Goal: Task Accomplishment & Management: Manage account settings

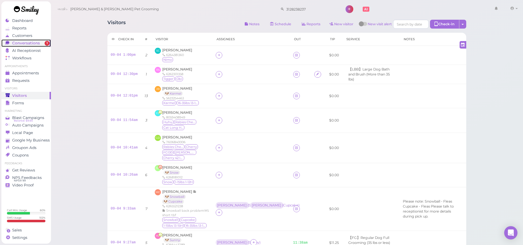
click at [14, 44] on span "Conversations" at bounding box center [26, 43] width 28 height 5
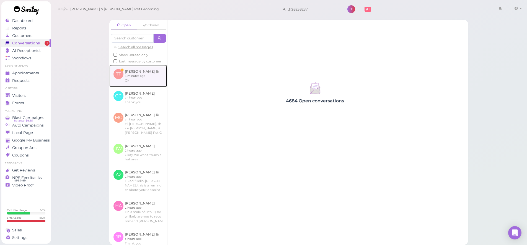
drag, startPoint x: 142, startPoint y: 77, endPoint x: 145, endPoint y: 79, distance: 3.5
click at [142, 77] on link at bounding box center [138, 76] width 58 height 22
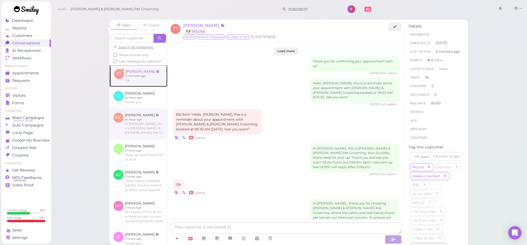
scroll to position [816, 0]
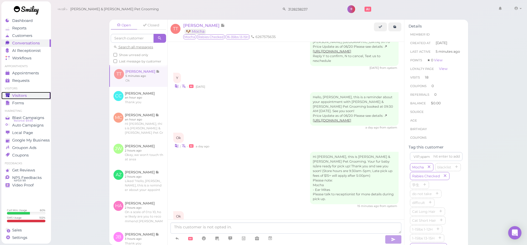
click at [35, 96] on div "Visitors" at bounding box center [26, 95] width 40 height 5
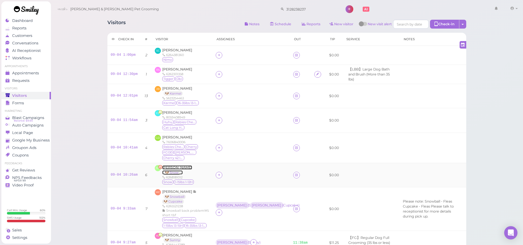
click at [168, 165] on span "Julia Wong" at bounding box center [177, 167] width 30 height 4
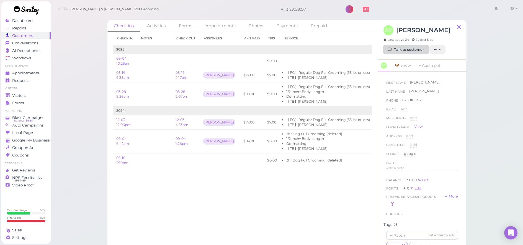
click at [400, 50] on link "Talk to customer" at bounding box center [406, 49] width 45 height 9
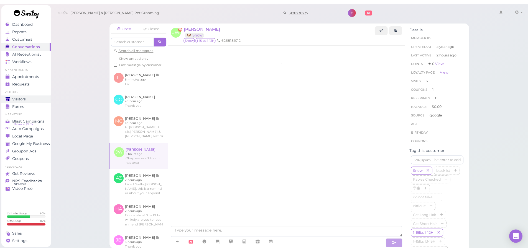
scroll to position [592, 0]
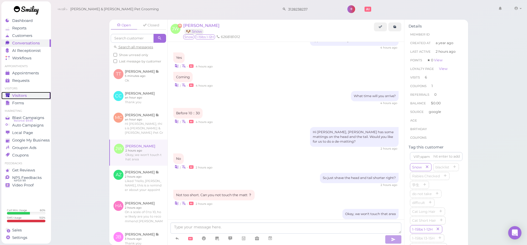
click at [21, 96] on span "Visitors" at bounding box center [19, 95] width 15 height 5
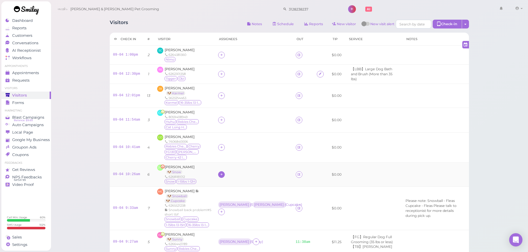
click at [220, 173] on icon at bounding box center [222, 175] width 4 height 4
click at [226, 88] on input at bounding box center [244, 88] width 67 height 9
type input "re"
click at [219, 166] on span "Rebecca" at bounding box center [227, 166] width 30 height 4
click at [238, 143] on td at bounding box center [253, 147] width 77 height 30
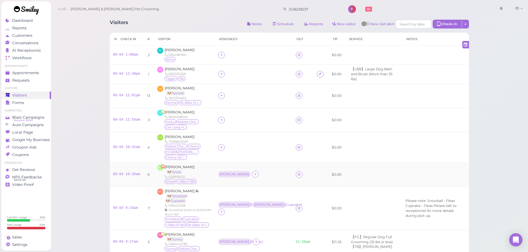
click at [215, 171] on td "Rebecca" at bounding box center [253, 175] width 77 height 24
click at [220, 176] on div "Rebecca" at bounding box center [234, 174] width 32 height 7
click at [226, 200] on span "Select pets" at bounding box center [223, 199] width 19 height 6
click at [240, 148] on div at bounding box center [253, 147] width 71 height 7
click at [171, 136] on span "Gracey Duarte" at bounding box center [179, 137] width 30 height 4
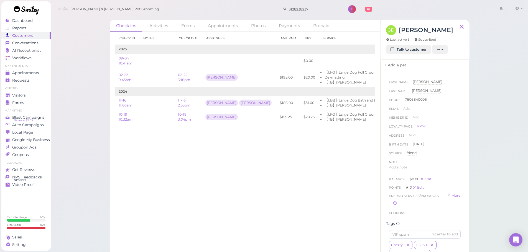
click at [393, 63] on link "Add a pet" at bounding box center [394, 66] width 29 height 12
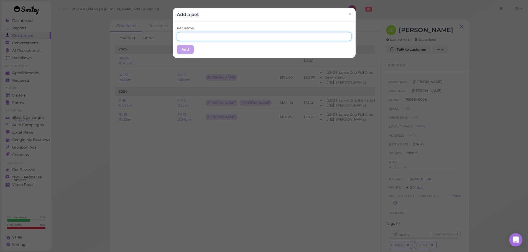
click at [232, 38] on input "text" at bounding box center [264, 36] width 174 height 9
type input "Cherry"
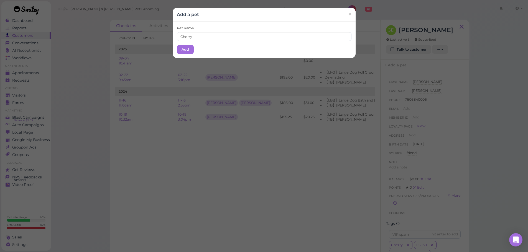
click at [222, 51] on div "Pet name Cherry Add" at bounding box center [264, 40] width 183 height 37
click at [184, 51] on button "Add" at bounding box center [185, 49] width 17 height 9
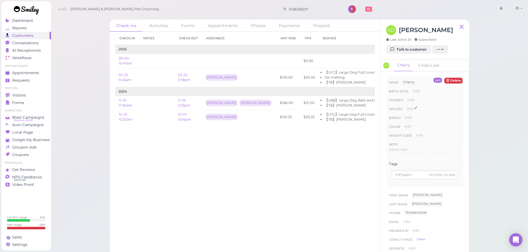
click at [410, 107] on span "Add" at bounding box center [409, 109] width 7 height 4
click at [0, 0] on select "Dog Cat Bird Other" at bounding box center [0, 0] width 0 height 0
select select "Dog"
click at [406, 106] on select "Dog Cat Bird Other" at bounding box center [433, 110] width 54 height 8
click at [412, 120] on button "Done" at bounding box center [413, 119] width 12 height 6
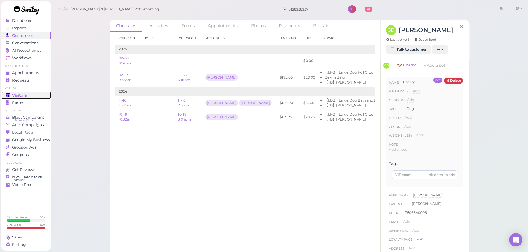
click at [41, 97] on div "Visitors" at bounding box center [26, 95] width 40 height 5
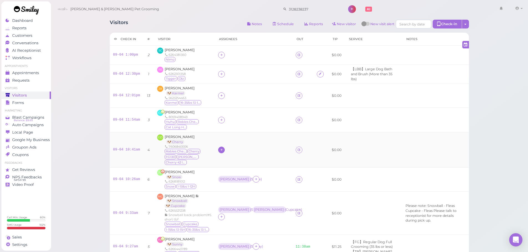
click at [220, 150] on icon at bounding box center [222, 150] width 4 height 4
click at [218, 196] on span "Asa" at bounding box center [227, 195] width 30 height 4
click at [218, 119] on div at bounding box center [221, 120] width 7 height 7
click at [223, 165] on div "Asa" at bounding box center [249, 165] width 78 height 11
click at [170, 112] on span "Cindy Chen" at bounding box center [179, 112] width 30 height 4
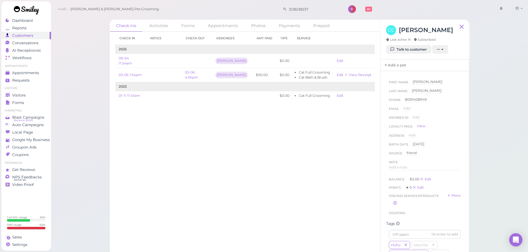
click at [398, 62] on link "Add a pet" at bounding box center [394, 66] width 29 height 12
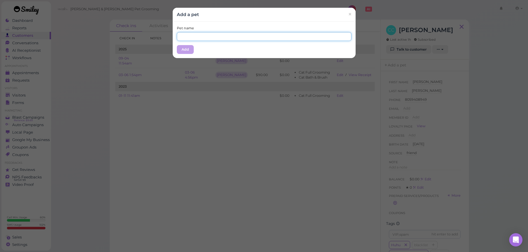
click at [272, 36] on input "text" at bounding box center [264, 36] width 174 height 9
type input "Huhu"
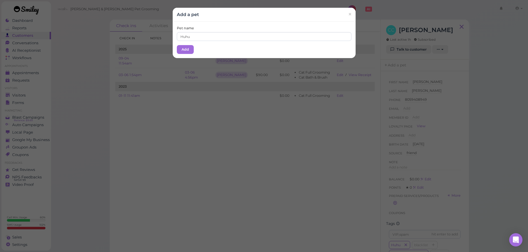
click at [225, 18] on div "Add a pet ×" at bounding box center [264, 15] width 183 height 14
click at [184, 52] on button "Add" at bounding box center [185, 49] width 17 height 9
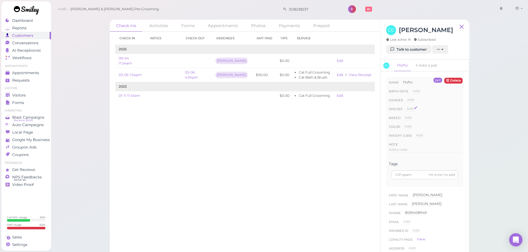
click at [407, 107] on span "Add" at bounding box center [409, 109] width 7 height 4
click at [411, 113] on select "Dog Cat Bird Other" at bounding box center [433, 110] width 54 height 8
select select "Cat"
click at [406, 106] on select "Dog Cat Bird Other" at bounding box center [433, 110] width 54 height 8
click at [415, 119] on button "Done" at bounding box center [413, 119] width 12 height 6
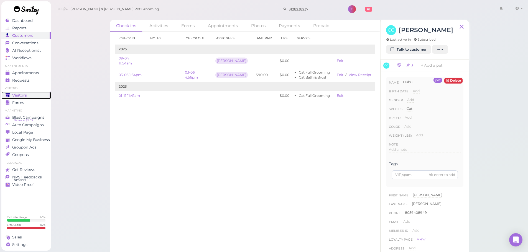
click at [12, 95] on span "Visitors" at bounding box center [19, 95] width 15 height 5
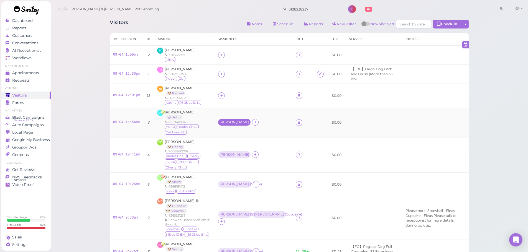
click at [219, 122] on div "Asa" at bounding box center [234, 122] width 30 height 4
click at [217, 147] on span "Select pets" at bounding box center [223, 147] width 19 height 6
drag, startPoint x: 219, startPoint y: 151, endPoint x: 221, endPoint y: 144, distance: 7.7
click at [240, 111] on td "Asa ( Huhu )" at bounding box center [253, 123] width 77 height 30
click at [218, 155] on div "Asa" at bounding box center [234, 154] width 32 height 7
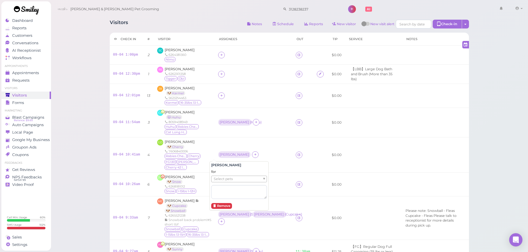
click at [217, 175] on div "for Select pets" at bounding box center [239, 183] width 56 height 29
click at [217, 176] on span "Select pets" at bounding box center [223, 179] width 19 height 6
click at [252, 130] on td "Asa ( Huhu )" at bounding box center [253, 123] width 77 height 30
click at [218, 97] on div at bounding box center [221, 95] width 7 height 7
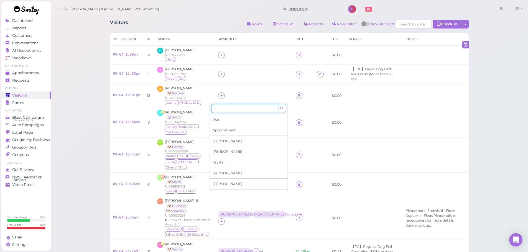
click at [226, 106] on input at bounding box center [244, 108] width 67 height 9
type input "re"
click at [218, 117] on span "Rebecca" at bounding box center [227, 119] width 30 height 4
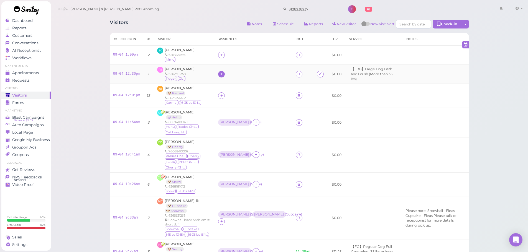
click at [220, 75] on icon at bounding box center [222, 74] width 4 height 4
click at [224, 89] on input at bounding box center [244, 87] width 67 height 9
type input "re"
click at [221, 96] on span "Rebecca" at bounding box center [227, 98] width 30 height 4
click at [220, 74] on icon at bounding box center [222, 74] width 4 height 4
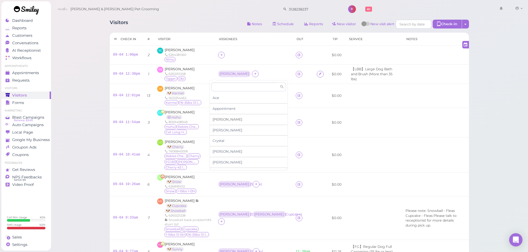
click at [218, 118] on span "Asa" at bounding box center [227, 119] width 30 height 4
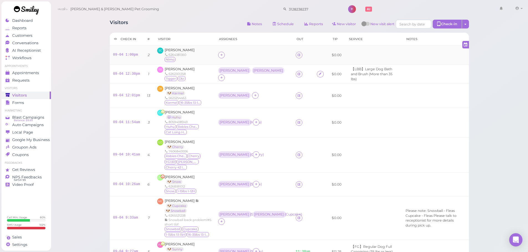
click at [218, 58] on div at bounding box center [221, 55] width 7 height 7
click at [218, 103] on div "Asa" at bounding box center [249, 100] width 78 height 11
click at [225, 97] on div "Rebecca" at bounding box center [234, 96] width 30 height 4
click at [221, 117] on span "Select pets" at bounding box center [223, 120] width 19 height 6
click at [202, 75] on div "RS Rosie Santos 6262301358 Tigger Obi" at bounding box center [184, 74] width 54 height 15
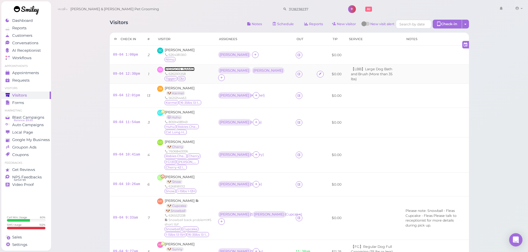
click at [168, 70] on span "Rosie Santos" at bounding box center [179, 69] width 30 height 4
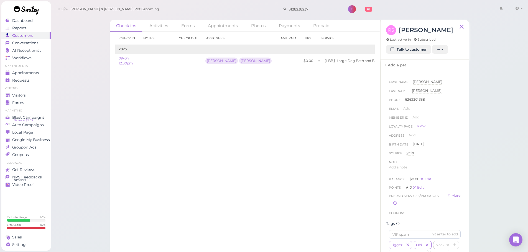
click at [402, 63] on link "Add a pet" at bounding box center [394, 66] width 29 height 12
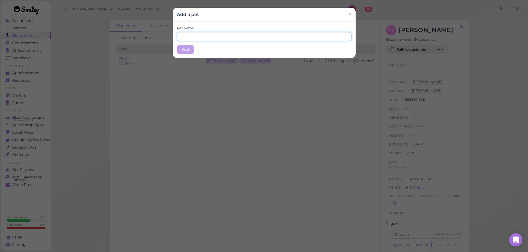
click at [297, 34] on input "text" at bounding box center [264, 36] width 174 height 9
type input "Tigger"
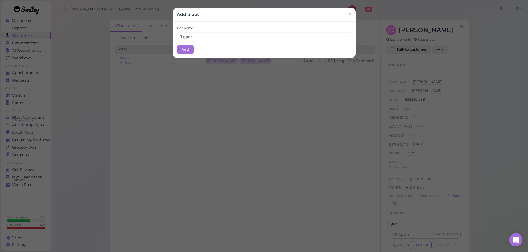
click at [288, 22] on div "Pet name Tigger Add" at bounding box center [264, 40] width 183 height 37
click at [183, 55] on div "Pet name Tigger Add" at bounding box center [264, 40] width 183 height 37
click at [184, 52] on button "Add" at bounding box center [185, 49] width 17 height 9
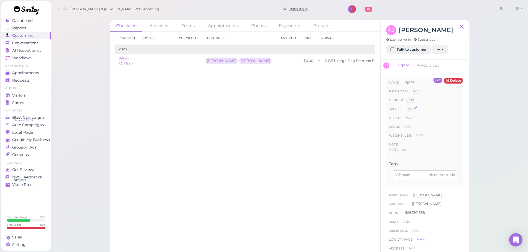
click at [406, 110] on span "Add" at bounding box center [409, 109] width 7 height 4
click at [417, 112] on select "Dog Cat Bird Other" at bounding box center [433, 110] width 54 height 8
select select "Dog"
click at [406, 106] on select "Dog Cat Bird Other" at bounding box center [433, 110] width 54 height 8
click at [413, 120] on button "Done" at bounding box center [413, 119] width 12 height 6
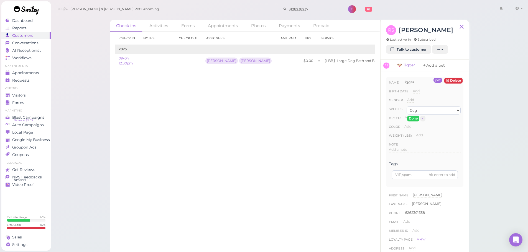
click at [431, 63] on link "Add a pet" at bounding box center [433, 66] width 29 height 12
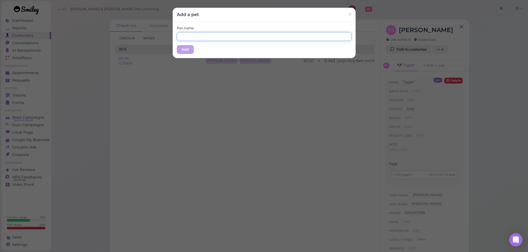
click at [191, 40] on input "text" at bounding box center [264, 36] width 174 height 9
type input "Obi"
click at [204, 50] on div "Pet name Obi Add" at bounding box center [264, 40] width 183 height 37
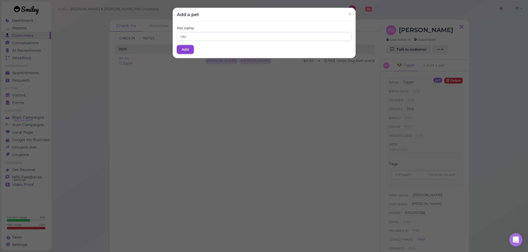
click at [188, 50] on button "Add" at bounding box center [185, 49] width 17 height 9
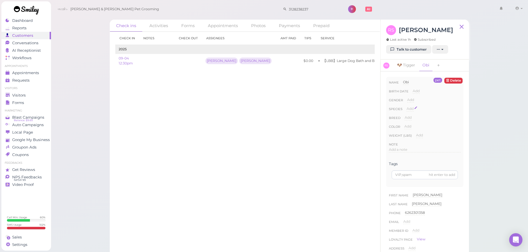
click at [411, 108] on span "Add" at bounding box center [409, 109] width 7 height 4
click at [416, 111] on select "Dog Cat Bird Other" at bounding box center [433, 110] width 54 height 8
select select "Dog"
click at [406, 106] on select "Dog Cat Bird Other" at bounding box center [433, 110] width 54 height 8
click at [410, 117] on button "Done" at bounding box center [413, 119] width 12 height 6
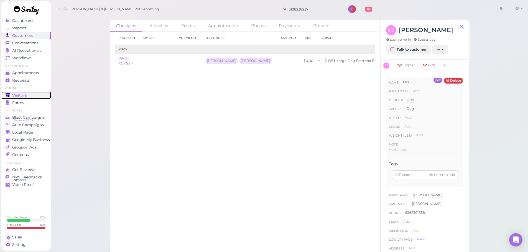
click at [15, 96] on span "Visitors" at bounding box center [19, 95] width 15 height 5
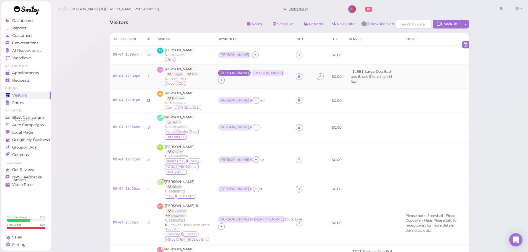
click at [218, 76] on div "Rebecca" at bounding box center [234, 73] width 32 height 7
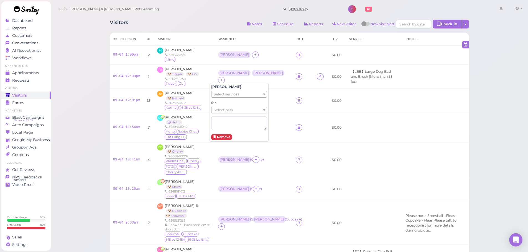
click at [222, 100] on div "Rebecca Select services for Select pets Remove" at bounding box center [238, 112] width 59 height 59
click at [221, 108] on span "Select pets" at bounding box center [223, 110] width 19 height 6
click at [240, 63] on td "Asa" at bounding box center [253, 55] width 77 height 19
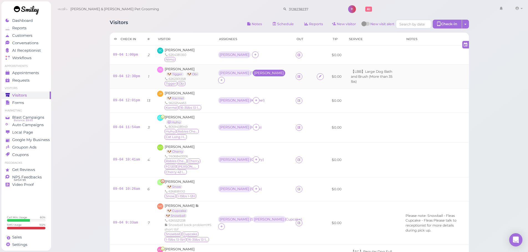
click at [253, 74] on div "Asa" at bounding box center [269, 73] width 32 height 7
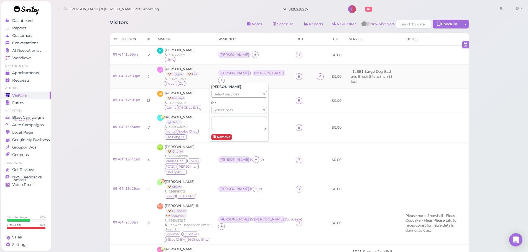
click at [241, 111] on ul "Select pets" at bounding box center [236, 110] width 51 height 6
click at [251, 48] on td "Asa" at bounding box center [253, 55] width 77 height 19
click at [175, 48] on span "Sonnet Chang" at bounding box center [179, 50] width 30 height 4
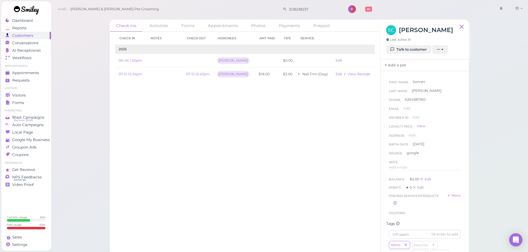
click at [395, 64] on link "Add a pet" at bounding box center [394, 66] width 29 height 12
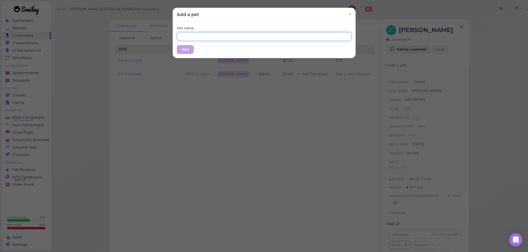
click at [238, 37] on input "text" at bounding box center [264, 36] width 174 height 9
type input "Nimo"
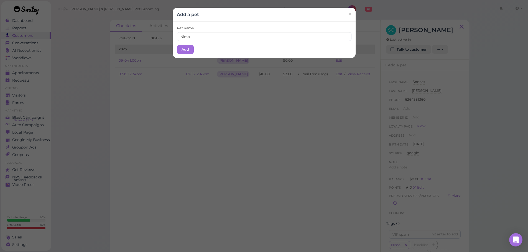
drag, startPoint x: 216, startPoint y: 46, endPoint x: 210, endPoint y: 45, distance: 5.6
click at [217, 46] on div "Pet name Nimo Add" at bounding box center [264, 40] width 183 height 37
click at [173, 44] on div "Pet name Nimo Add" at bounding box center [264, 40] width 183 height 37
click at [178, 46] on button "Add" at bounding box center [185, 49] width 17 height 9
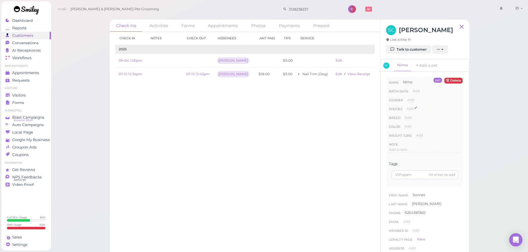
click at [408, 105] on div "Add Male Female" at bounding box center [410, 101] width 7 height 9
click at [410, 108] on span "Add" at bounding box center [409, 109] width 7 height 4
click at [412, 110] on select "Dog Cat Bird Other" at bounding box center [433, 110] width 54 height 8
select select "Dog"
click at [406, 106] on select "Dog Cat Bird Other" at bounding box center [433, 110] width 54 height 8
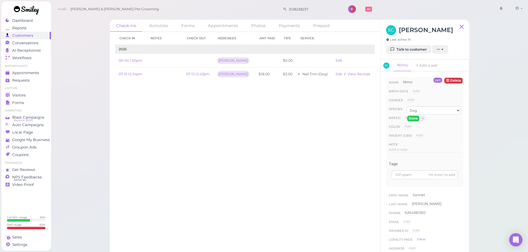
click at [413, 115] on div "Done ×" at bounding box center [415, 118] width 19 height 7
click at [412, 119] on button "Done" at bounding box center [413, 119] width 12 height 6
drag, startPoint x: 133, startPoint y: 106, endPoint x: 21, endPoint y: 89, distance: 113.0
click at [133, 106] on div "Check in Notes Check out Assignees Amt Paid Tips Service 2025 09-04 1:00pm Asa …" at bounding box center [245, 142] width 270 height 220
click at [16, 96] on span "Visitors" at bounding box center [19, 95] width 15 height 5
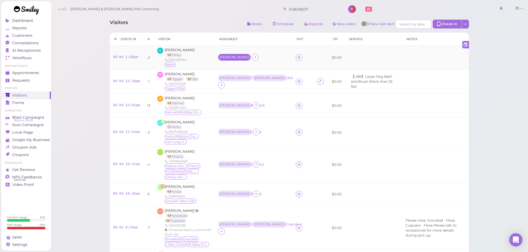
click at [219, 58] on div "Asa" at bounding box center [234, 57] width 30 height 4
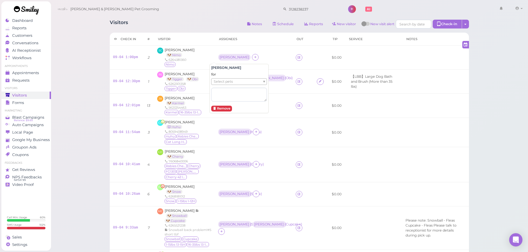
drag, startPoint x: 229, startPoint y: 80, endPoint x: 229, endPoint y: 84, distance: 3.9
click at [229, 83] on span "Select pets" at bounding box center [223, 82] width 19 height 6
drag, startPoint x: 228, startPoint y: 87, endPoint x: 243, endPoint y: 55, distance: 34.7
click at [245, 50] on td "Asa ( Nimo )" at bounding box center [253, 58] width 77 height 24
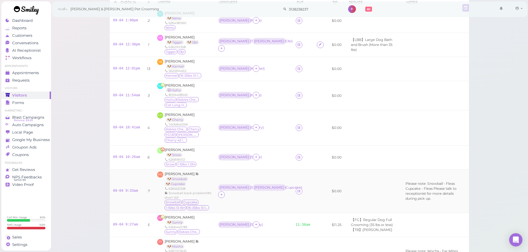
scroll to position [28, 0]
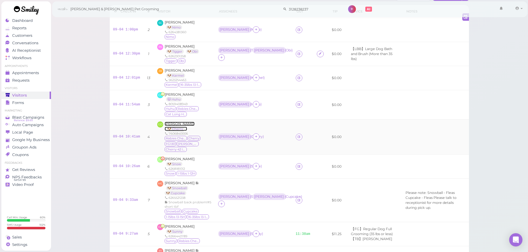
click at [183, 124] on span "Gracey Duarte" at bounding box center [179, 124] width 30 height 4
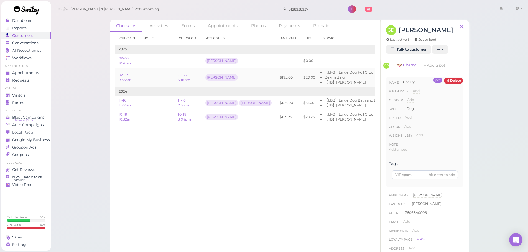
click at [155, 78] on td at bounding box center [156, 77] width 35 height 19
click at [185, 78] on link "02-22 3:18pm" at bounding box center [184, 77] width 12 height 9
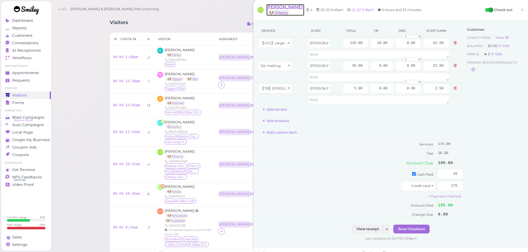
click at [284, 8] on span "Gracey Duarte" at bounding box center [284, 6] width 36 height 5
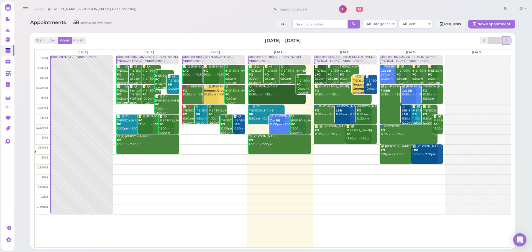
click at [507, 40] on span "next" at bounding box center [506, 40] width 5 height 5
